Goal: Task Accomplishment & Management: Use online tool/utility

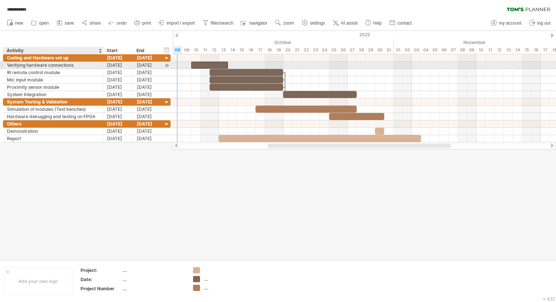
click at [83, 64] on div "Verifying hardware connections" at bounding box center [53, 65] width 92 height 7
click at [81, 64] on input "**********" at bounding box center [53, 65] width 92 height 7
click at [225, 66] on div at bounding box center [209, 65] width 37 height 7
click at [218, 65] on div at bounding box center [209, 65] width 37 height 7
drag, startPoint x: 227, startPoint y: 64, endPoint x: 237, endPoint y: 64, distance: 9.6
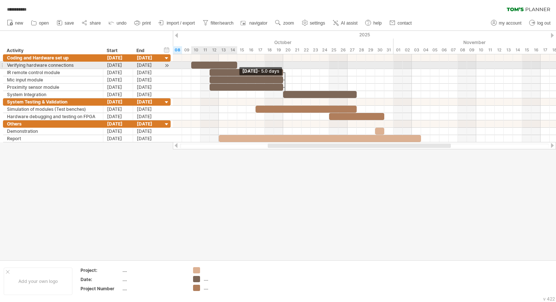
click at [237, 64] on span at bounding box center [237, 65] width 3 height 7
drag, startPoint x: 236, startPoint y: 65, endPoint x: 244, endPoint y: 65, distance: 7.7
click at [244, 65] on div at bounding box center [218, 65] width 55 height 7
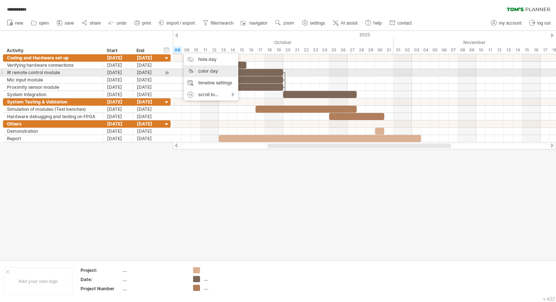
drag, startPoint x: 218, startPoint y: 61, endPoint x: 216, endPoint y: 71, distance: 10.4
click at [216, 71] on div "hide day color day timeline settings scroll to..." at bounding box center [211, 77] width 54 height 47
click at [216, 71] on div "color day" at bounding box center [211, 71] width 54 height 12
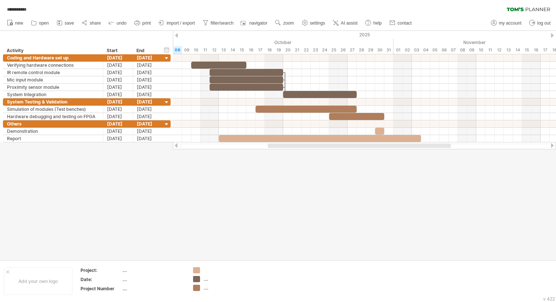
click at [183, 155] on div at bounding box center [278, 145] width 556 height 229
click at [246, 60] on div at bounding box center [364, 57] width 383 height 7
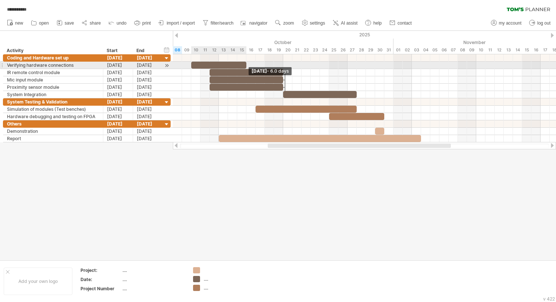
click at [245, 62] on span at bounding box center [246, 65] width 3 height 7
drag, startPoint x: 245, startPoint y: 64, endPoint x: 253, endPoint y: 65, distance: 7.4
click at [253, 65] on div at bounding box center [223, 65] width 64 height 7
